Goal: Navigation & Orientation: Find specific page/section

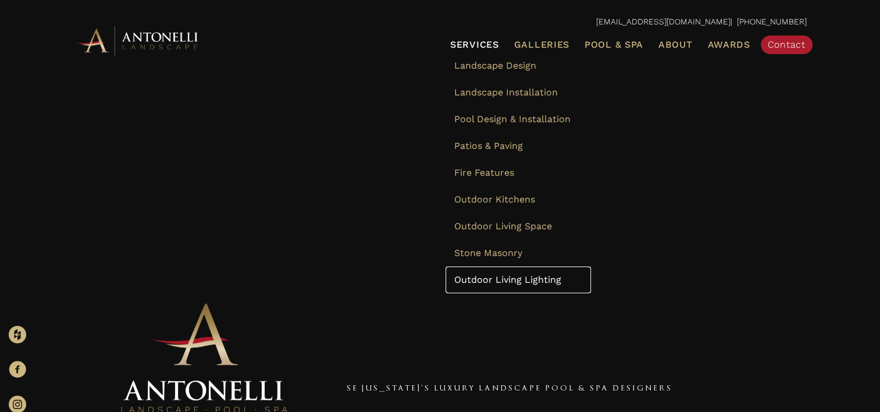
click at [529, 286] on link "Outdoor Living Lighting" at bounding box center [517, 279] width 145 height 27
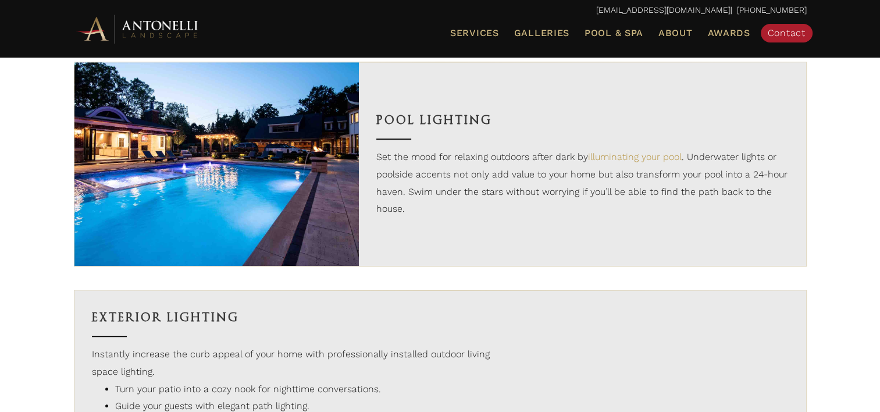
scroll to position [689, 0]
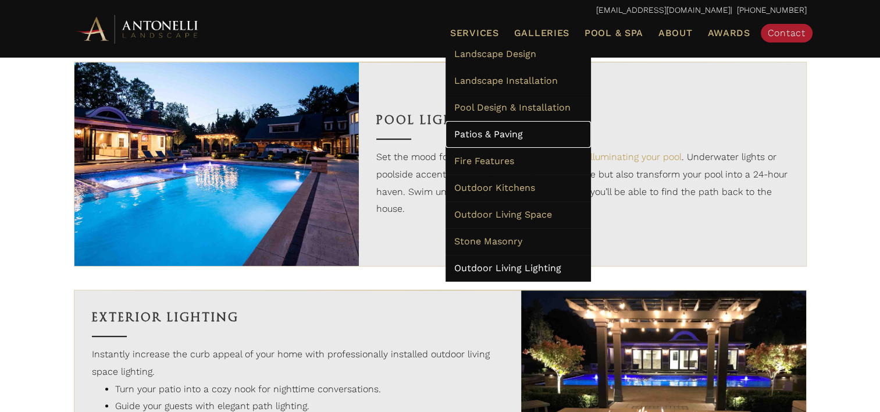
click at [505, 141] on link "Patios & Paving" at bounding box center [517, 134] width 145 height 27
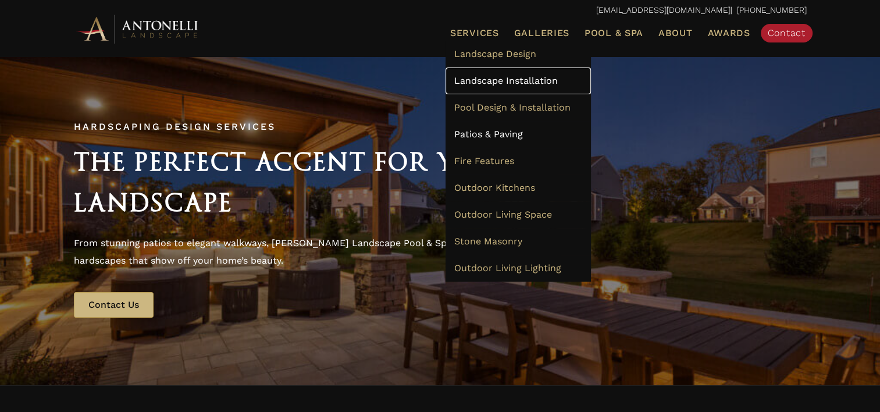
click at [497, 84] on span "Landscape Installation" at bounding box center [506, 80] width 104 height 11
